Goal: Complete application form: Complete application form

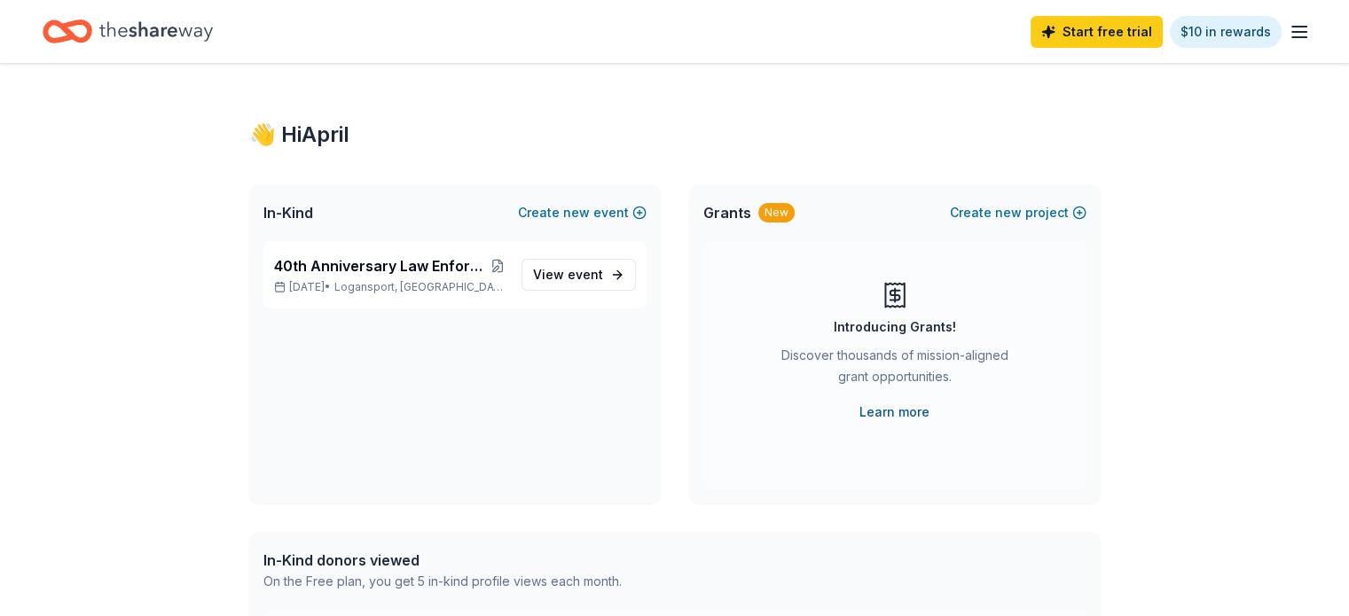
click at [890, 411] on link "Learn more" at bounding box center [894, 412] width 70 height 21
click at [578, 278] on span "event" at bounding box center [585, 274] width 35 height 15
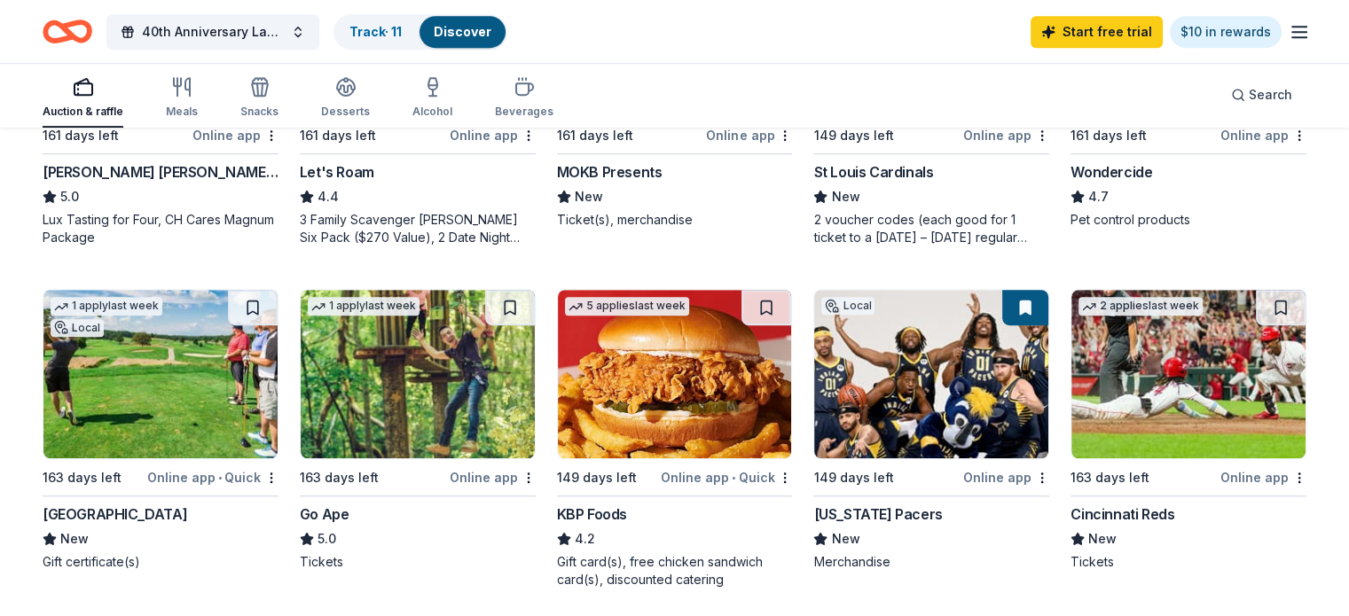
scroll to position [1153, 0]
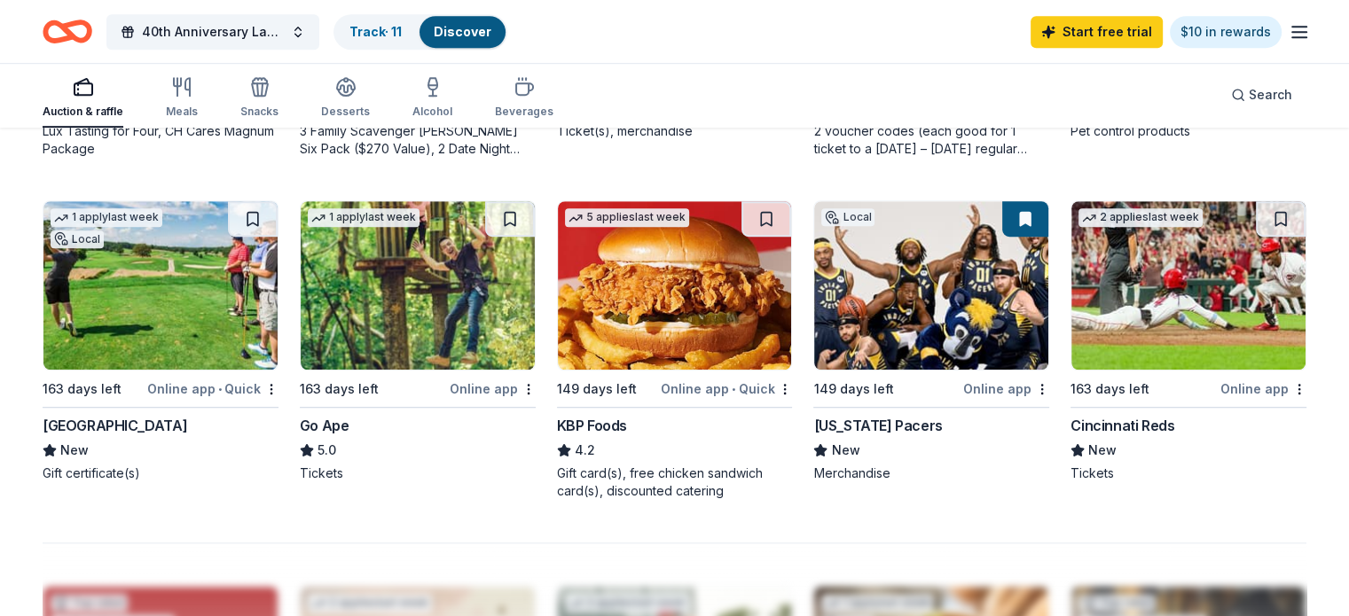
click at [1149, 259] on img at bounding box center [1188, 285] width 234 height 168
click at [1256, 218] on button at bounding box center [1281, 218] width 50 height 35
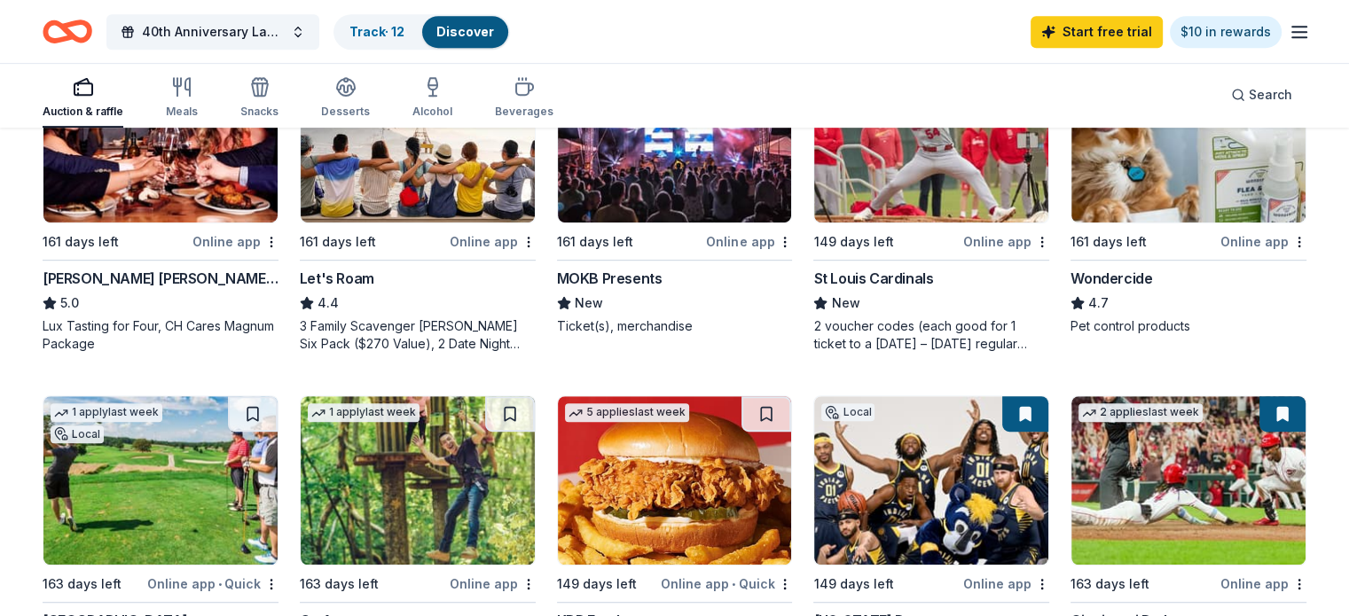
scroll to position [1064, 0]
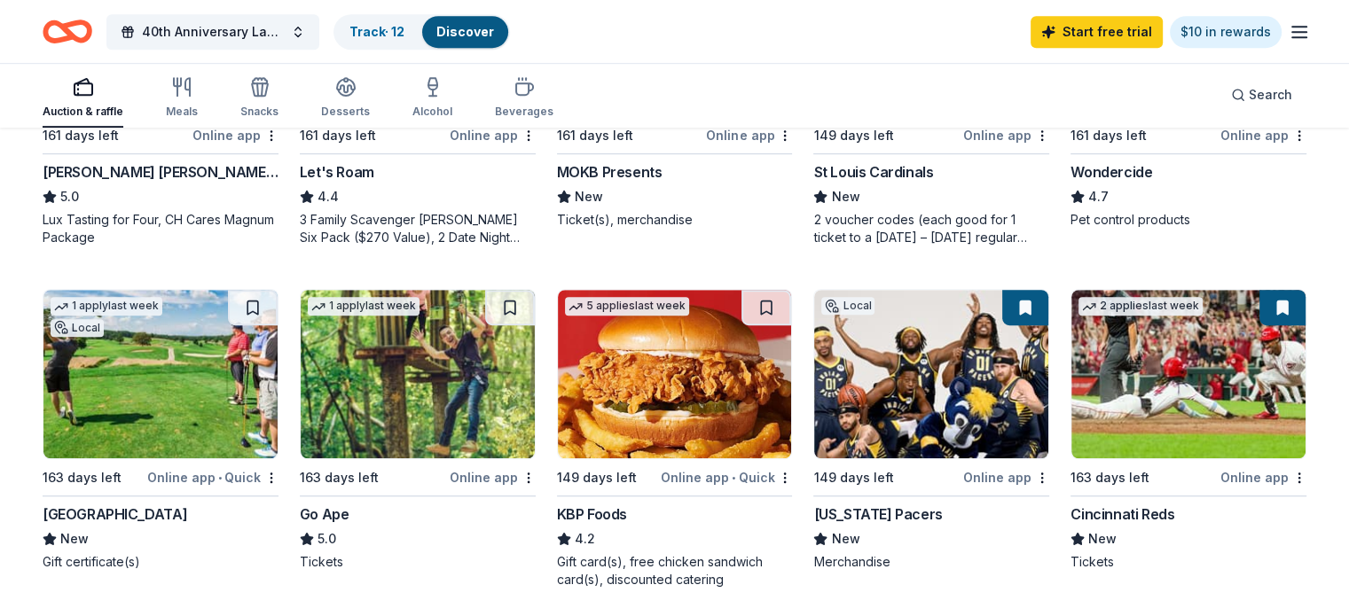
click at [440, 379] on img at bounding box center [418, 374] width 234 height 168
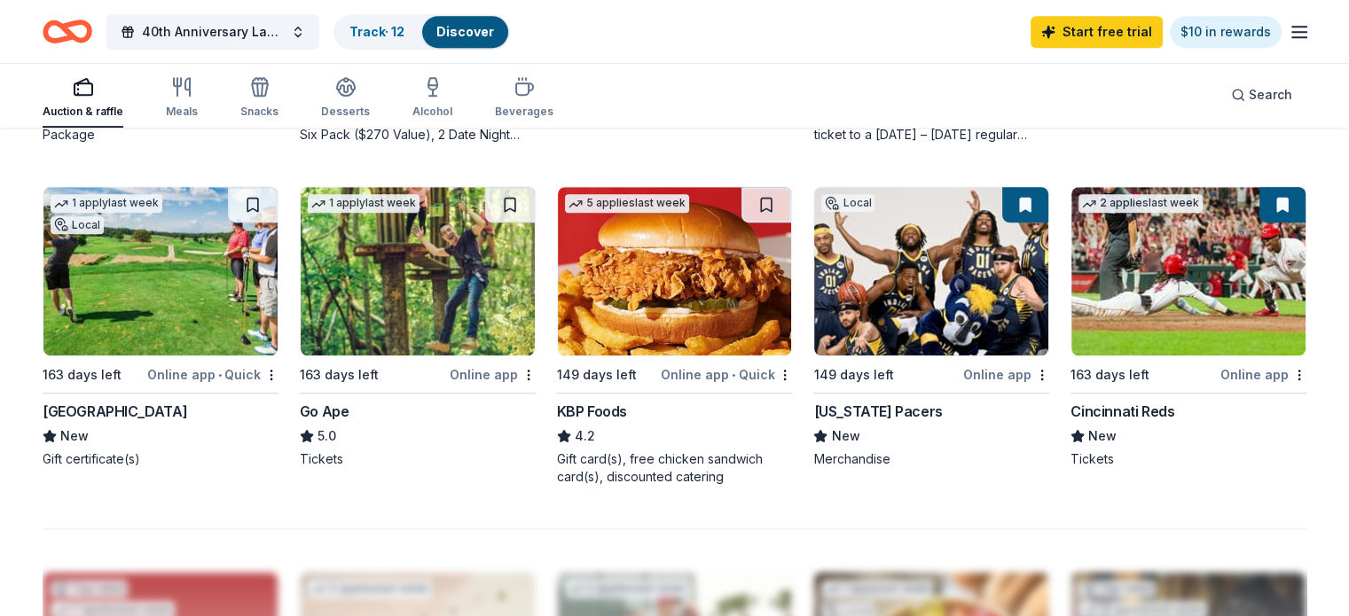
scroll to position [1078, 0]
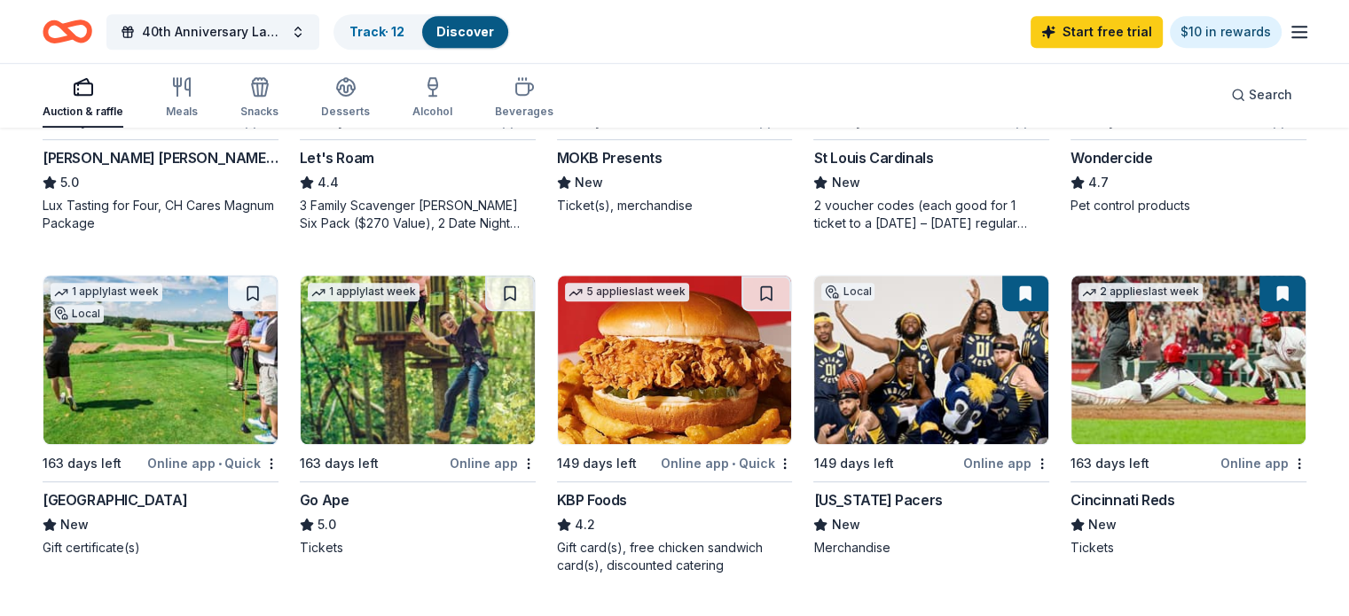
click at [145, 379] on img at bounding box center [160, 360] width 234 height 168
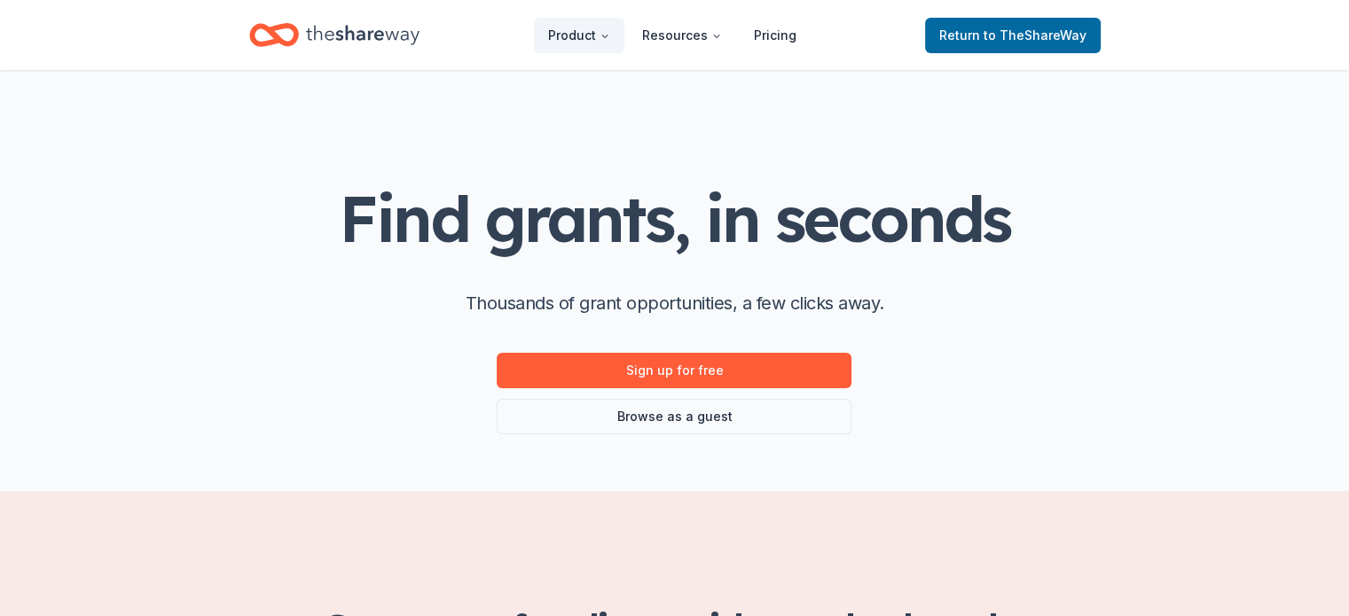
scroll to position [89, 0]
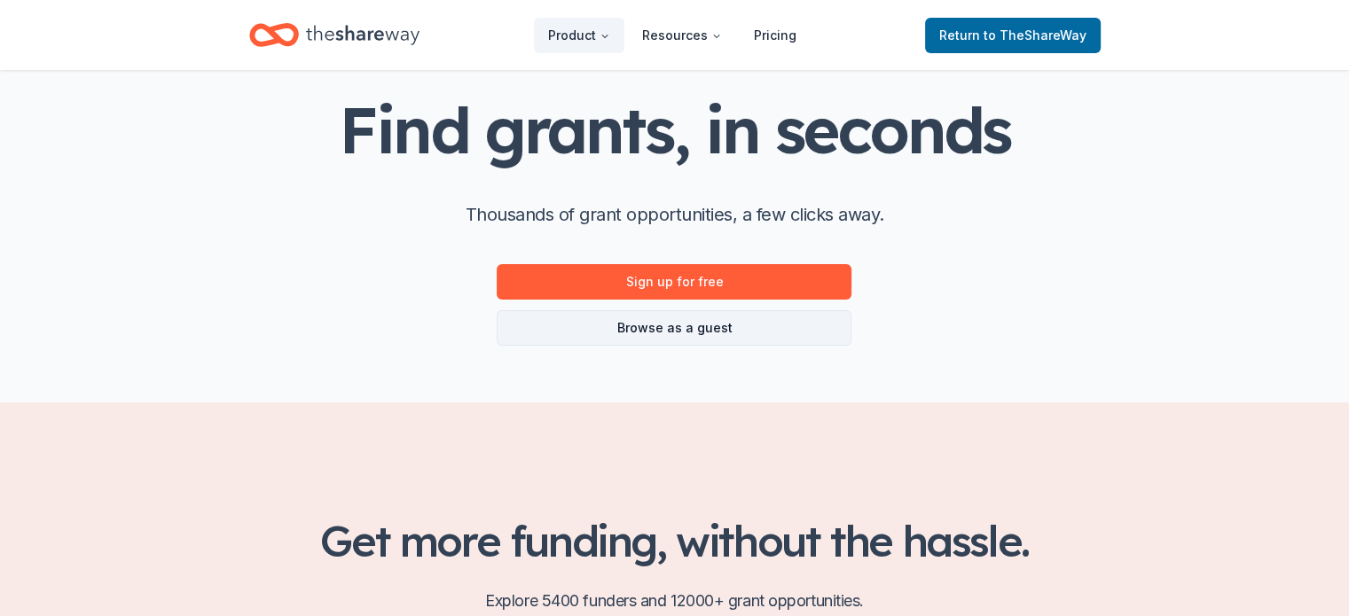
click at [686, 338] on link "Browse as a guest" at bounding box center [674, 327] width 355 height 35
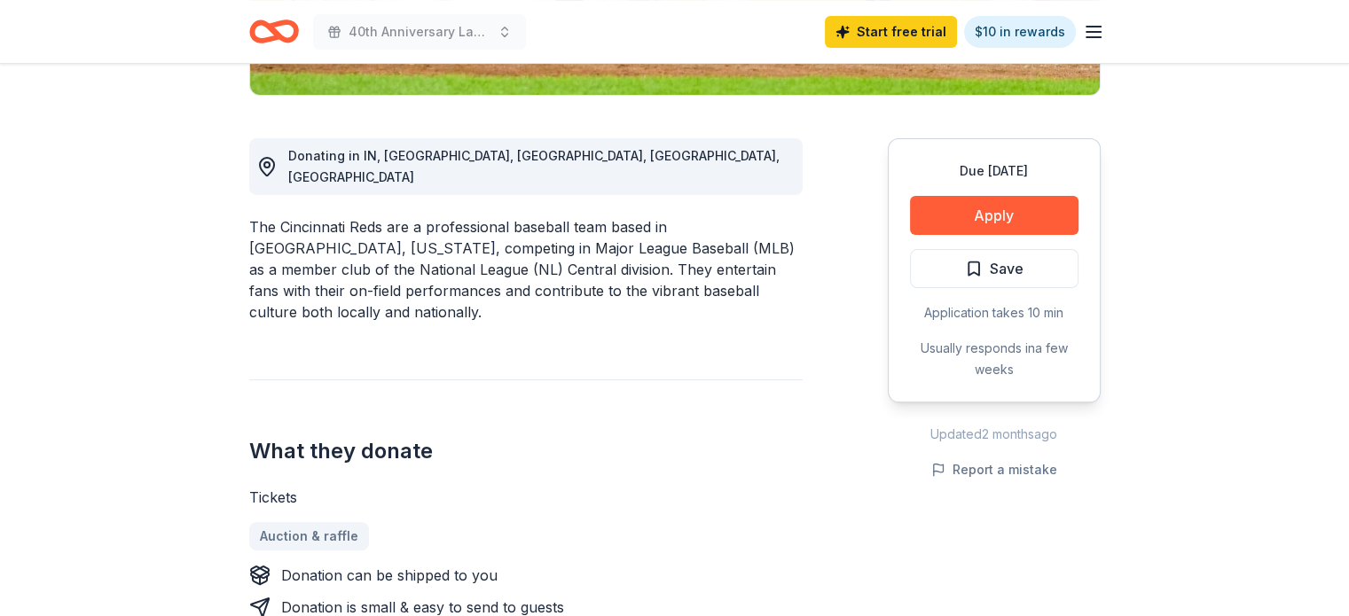
scroll to position [532, 0]
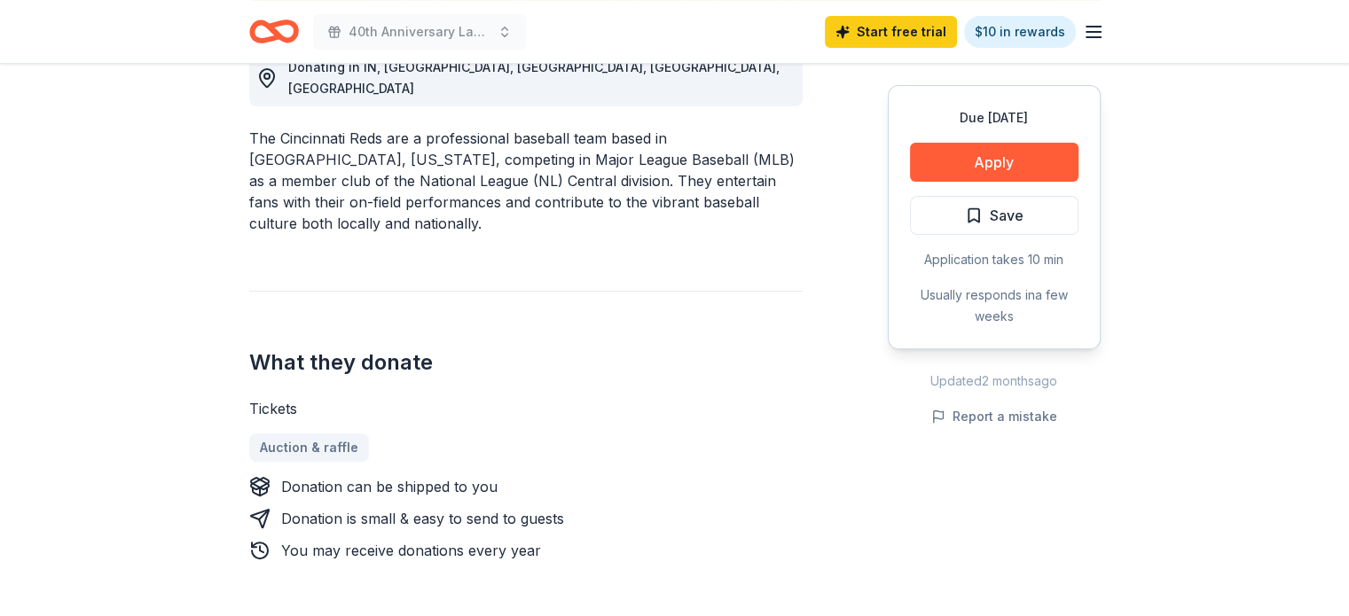
drag, startPoint x: 0, startPoint y: 0, endPoint x: 795, endPoint y: 315, distance: 855.5
click at [795, 349] on h2 "What they donate" at bounding box center [525, 363] width 553 height 28
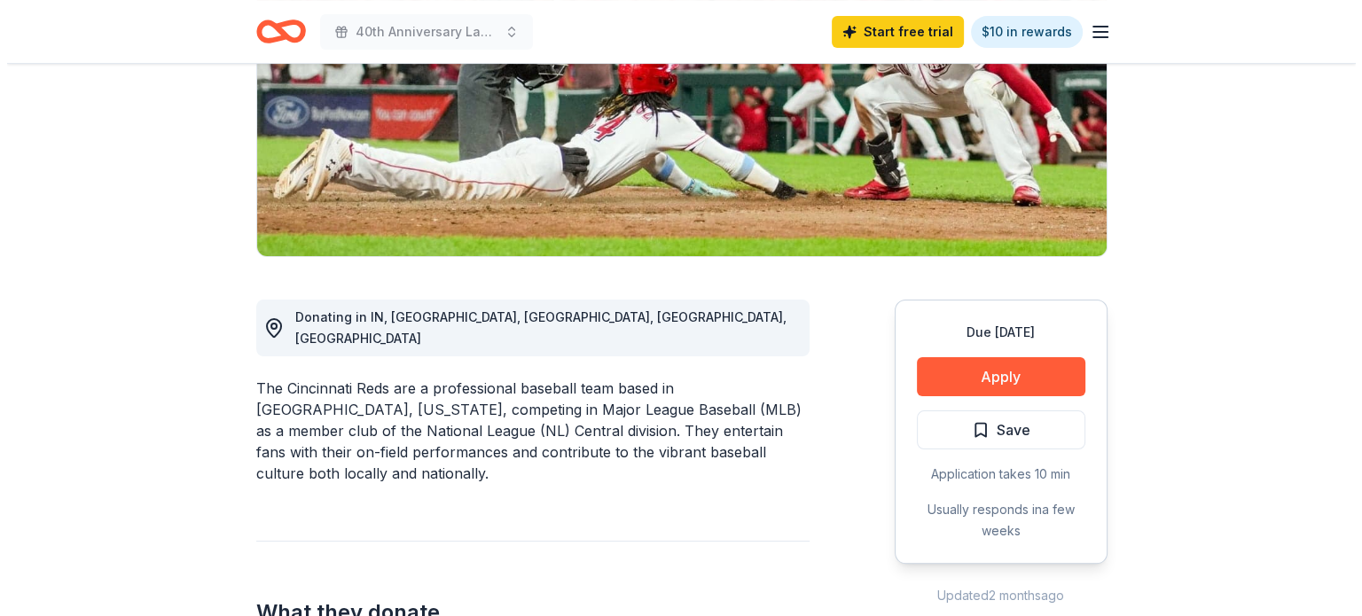
scroll to position [177, 0]
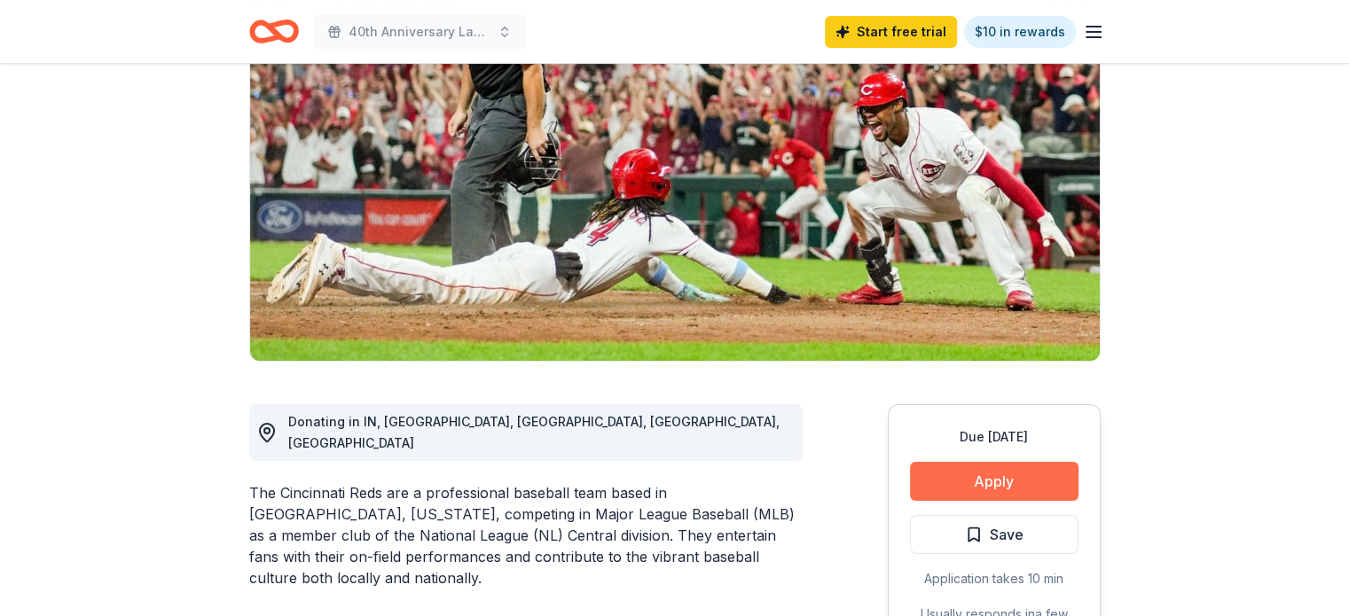
click at [1013, 479] on button "Apply" at bounding box center [994, 481] width 168 height 39
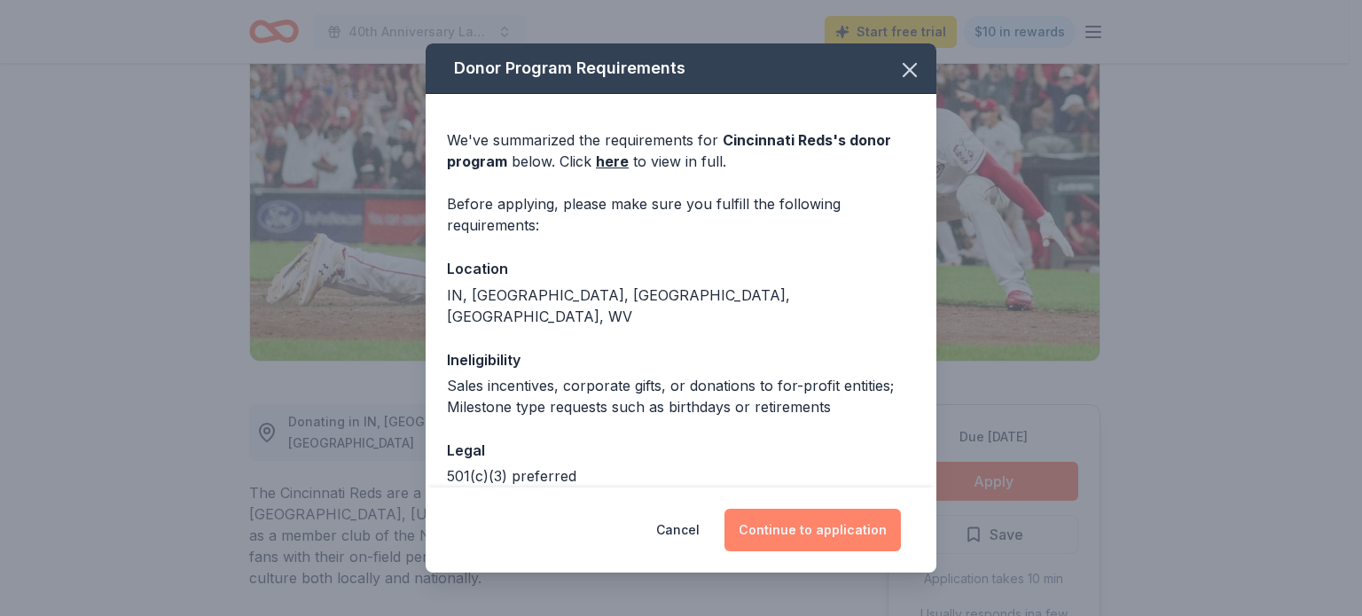
click at [820, 532] on button "Continue to application" at bounding box center [813, 530] width 176 height 43
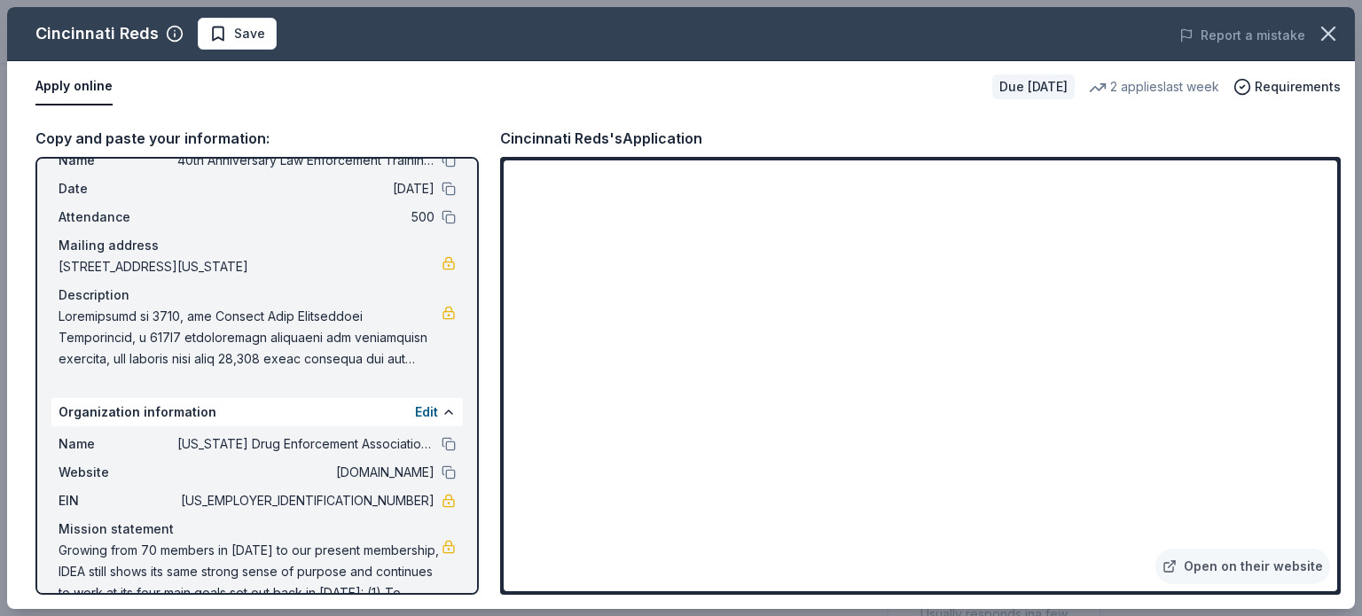
scroll to position [89, 0]
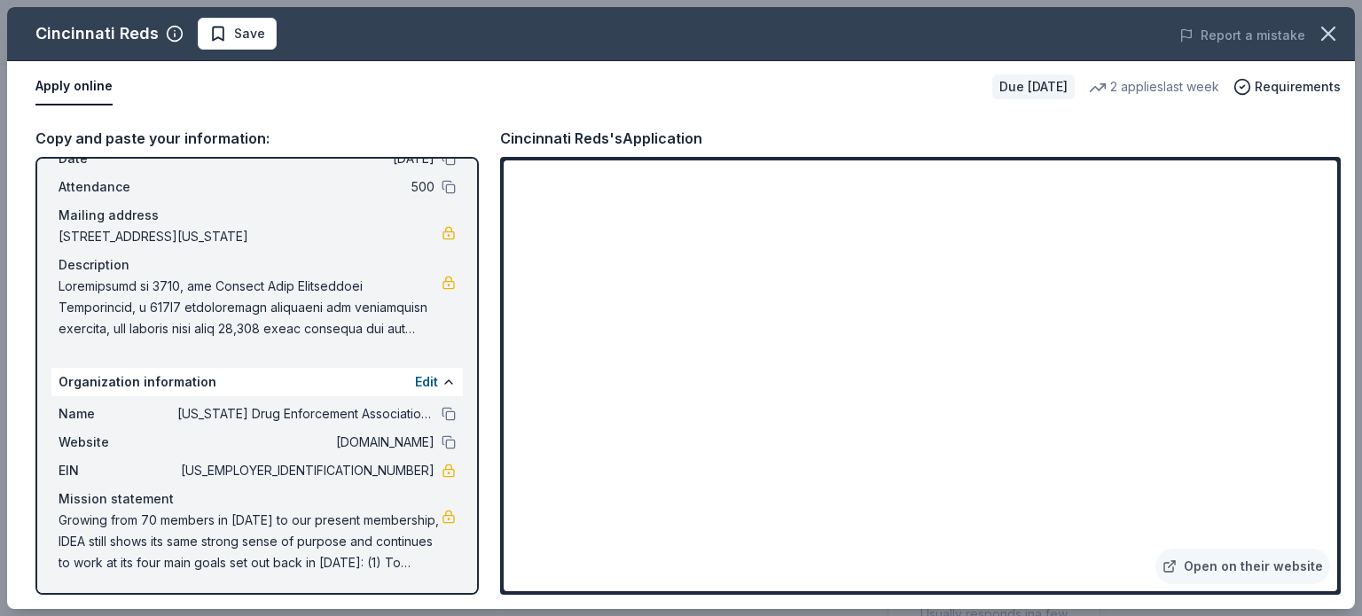
drag, startPoint x: 356, startPoint y: 468, endPoint x: 348, endPoint y: 431, distance: 38.1
click at [348, 431] on div "Name Indiana Drug Enforcement Association Idea Inc Website indianadea.com EIN 3…" at bounding box center [256, 488] width 411 height 184
drag, startPoint x: 351, startPoint y: 471, endPoint x: 399, endPoint y: 471, distance: 47.9
click at [399, 471] on span "[US_EMPLOYER_IDENTIFICATION_NUMBER]" at bounding box center [305, 470] width 257 height 21
drag, startPoint x: 420, startPoint y: 468, endPoint x: 343, endPoint y: 466, distance: 77.2
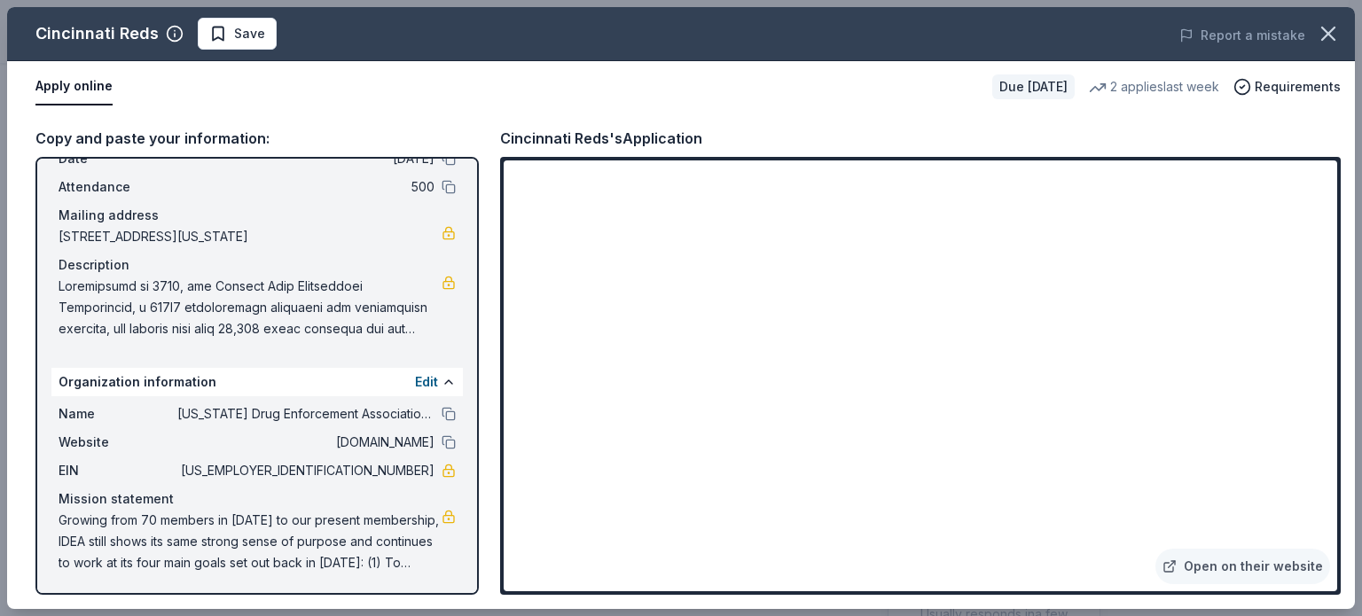
click at [343, 466] on span "[US_EMPLOYER_IDENTIFICATION_NUMBER]" at bounding box center [305, 470] width 257 height 21
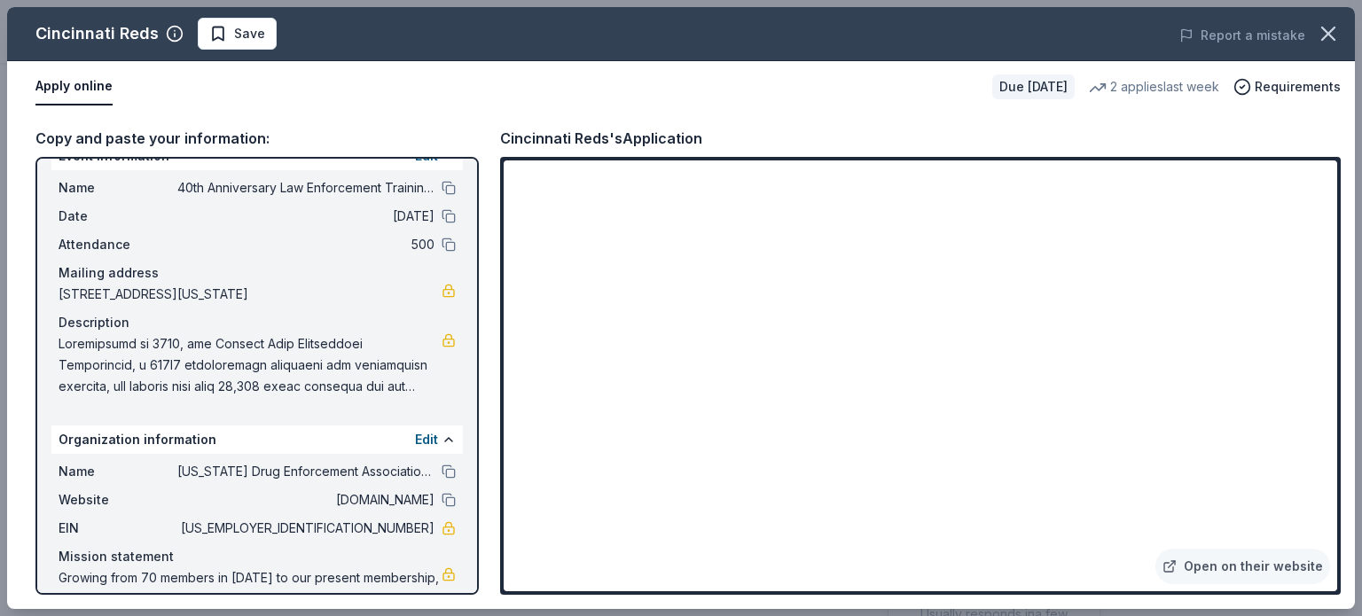
scroll to position [0, 0]
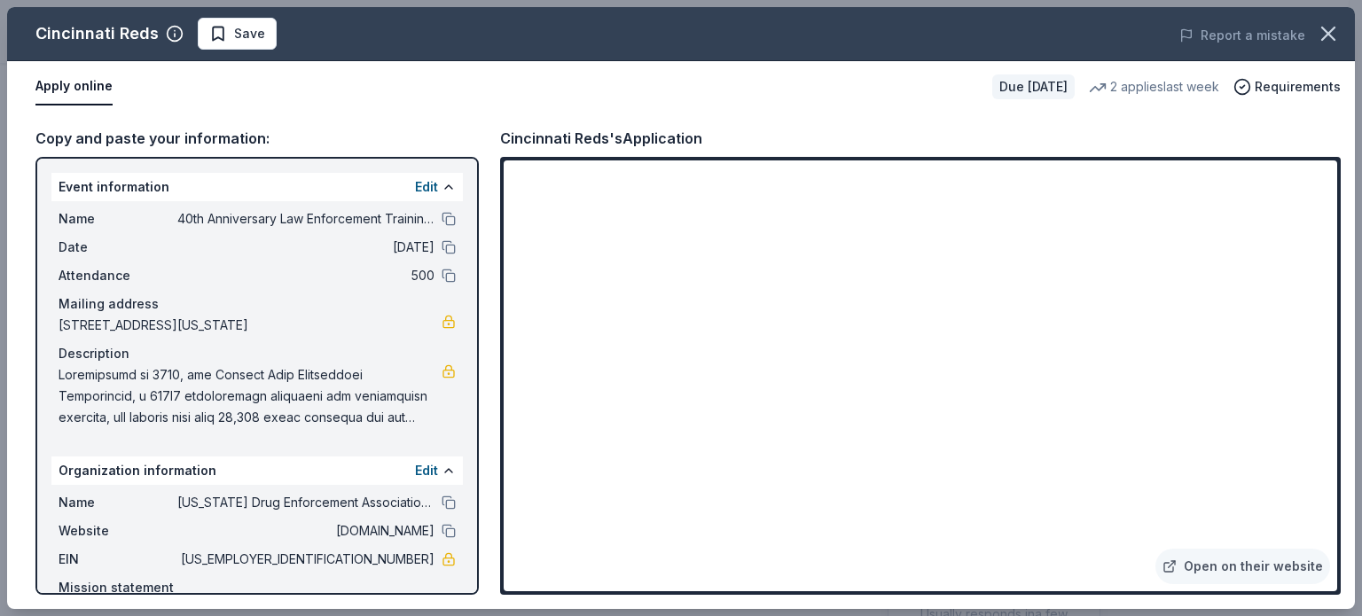
click at [241, 418] on span at bounding box center [250, 396] width 383 height 64
click at [195, 410] on span at bounding box center [250, 396] width 383 height 64
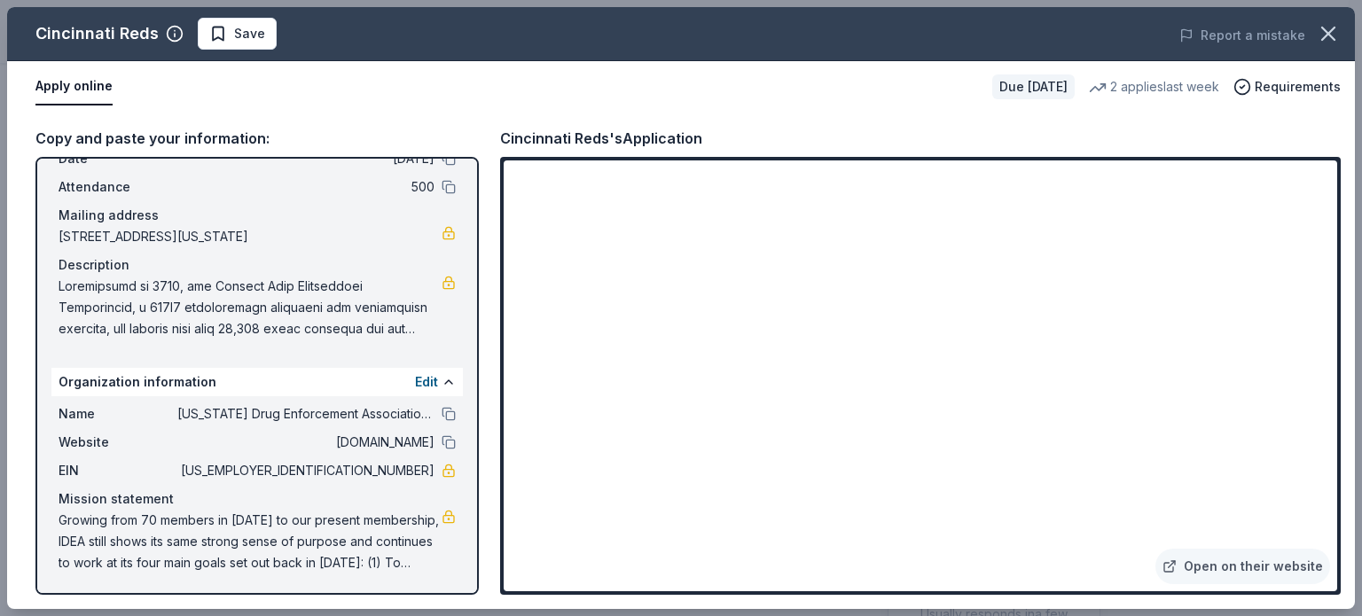
click at [442, 283] on link at bounding box center [449, 283] width 14 height 14
click at [1245, 568] on link "Open on their website" at bounding box center [1243, 566] width 175 height 35
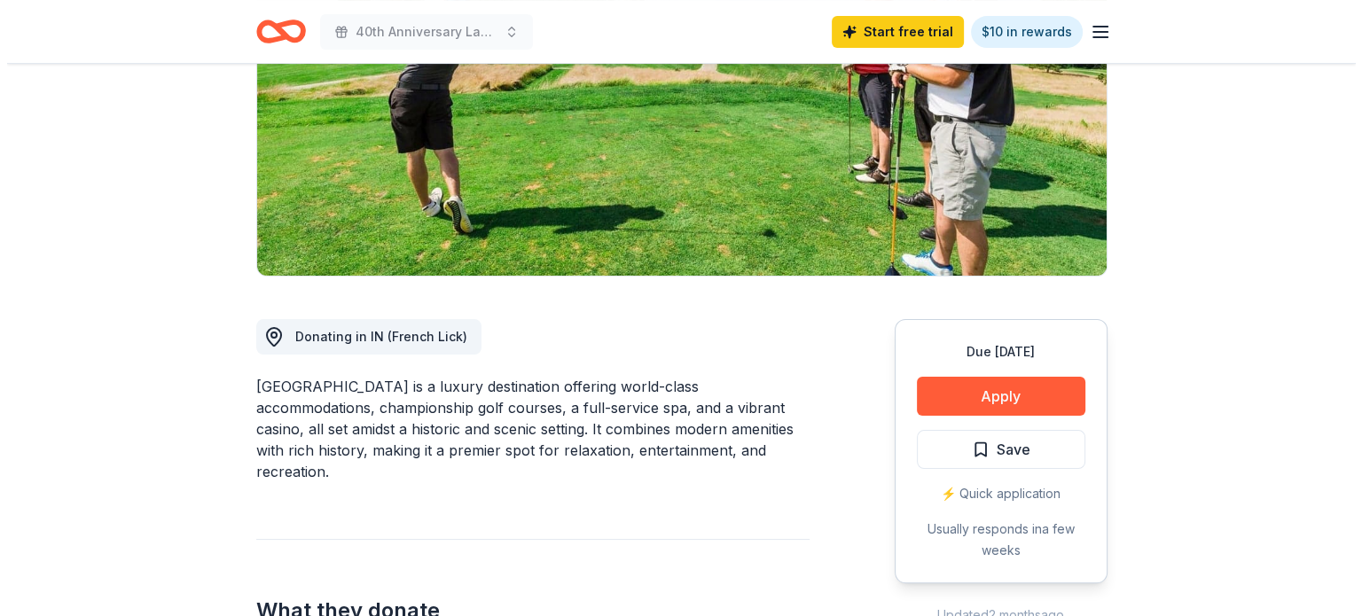
scroll to position [266, 0]
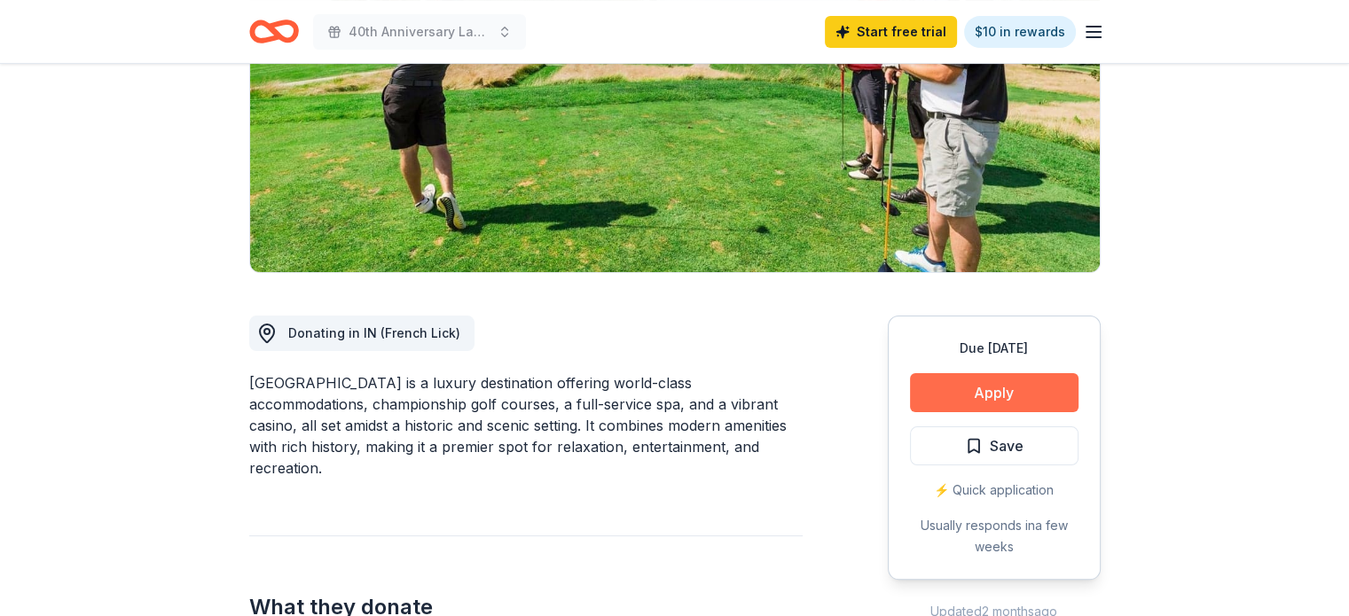
click at [1020, 400] on button "Apply" at bounding box center [994, 392] width 168 height 39
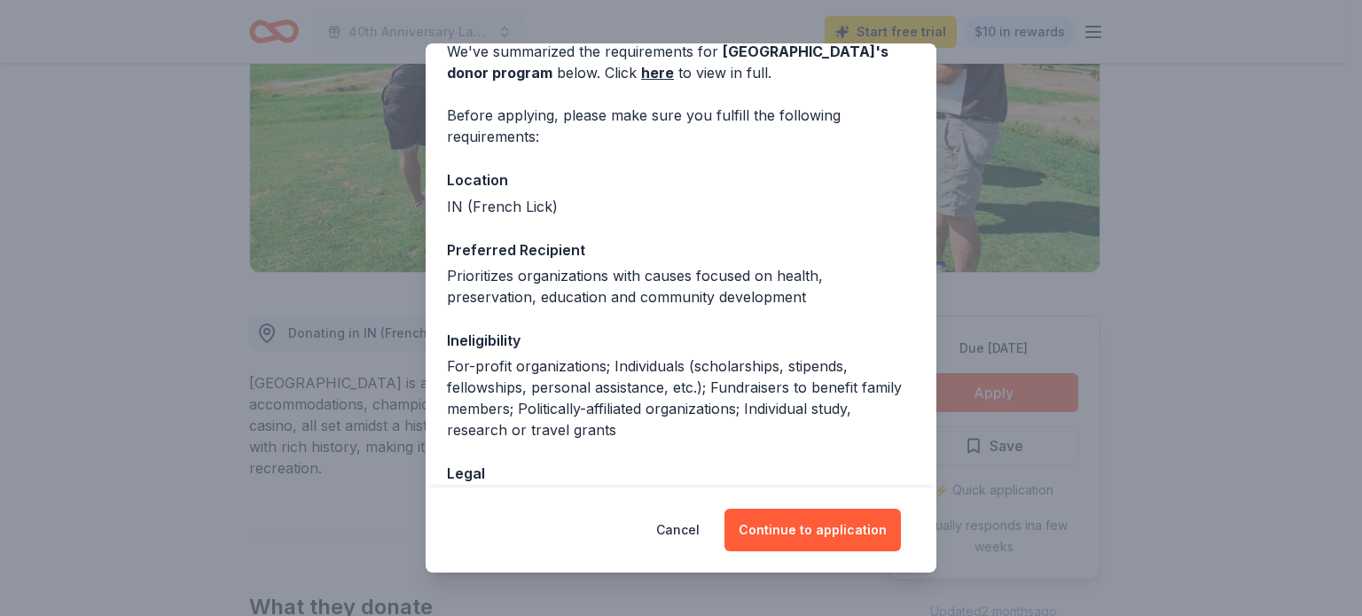
scroll to position [177, 0]
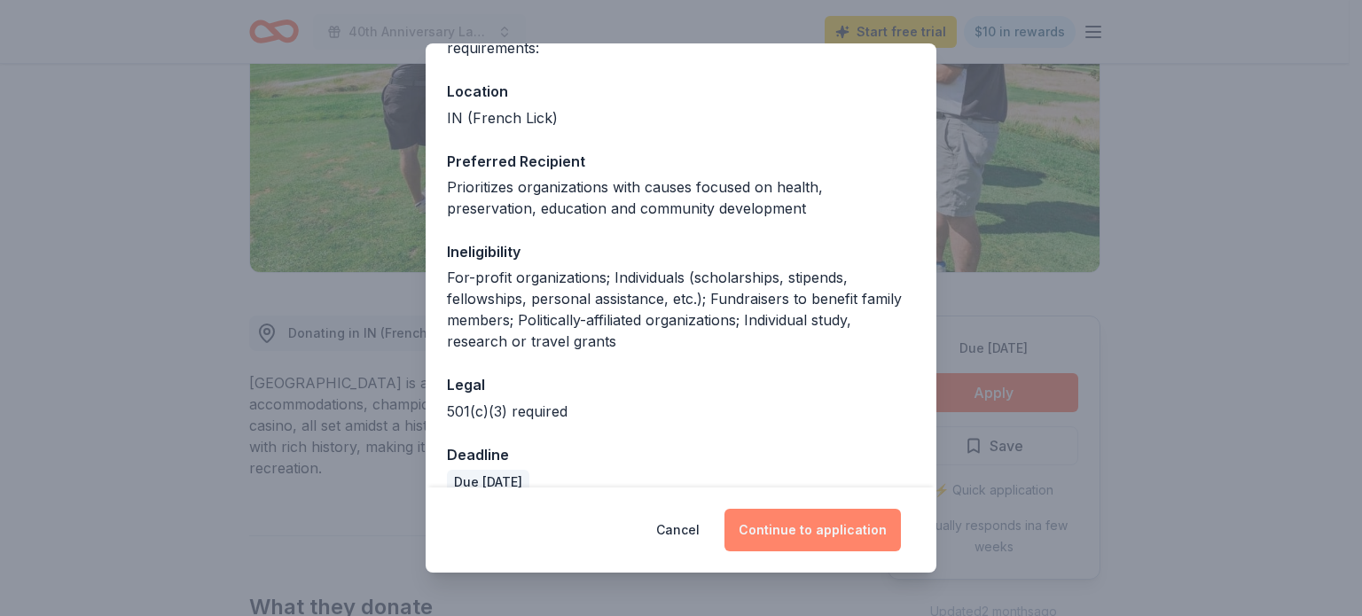
click at [841, 537] on button "Continue to application" at bounding box center [813, 530] width 176 height 43
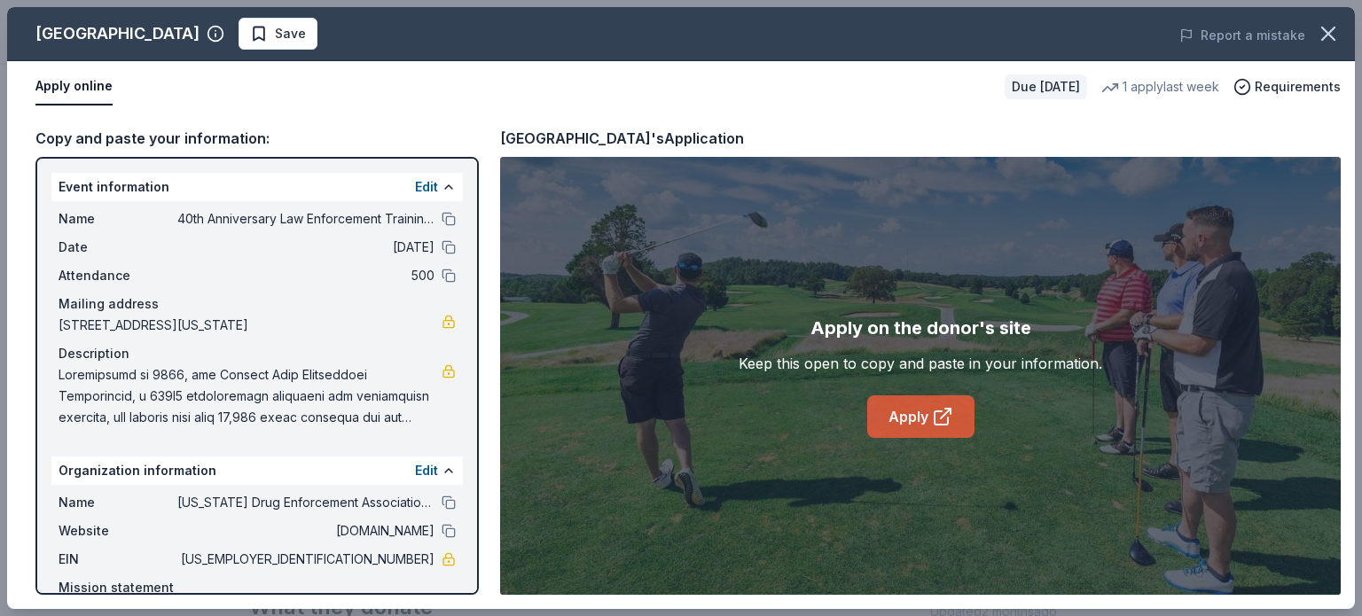
click at [936, 417] on icon at bounding box center [942, 416] width 21 height 21
